Goal: Navigation & Orientation: Find specific page/section

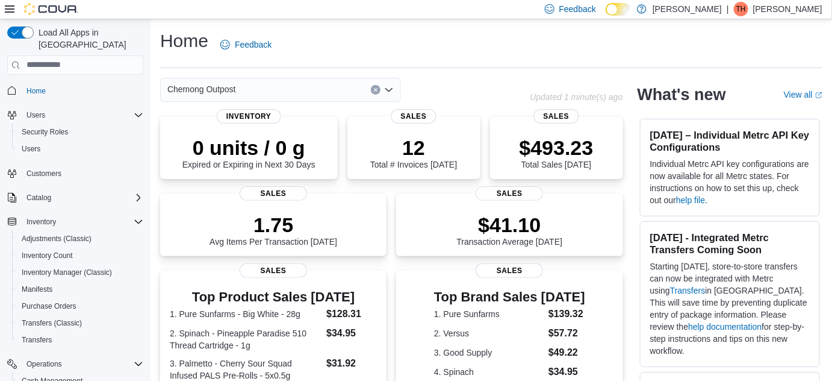
click at [473, 33] on div "Home Feedback" at bounding box center [491, 44] width 662 height 31
